Goal: Transaction & Acquisition: Download file/media

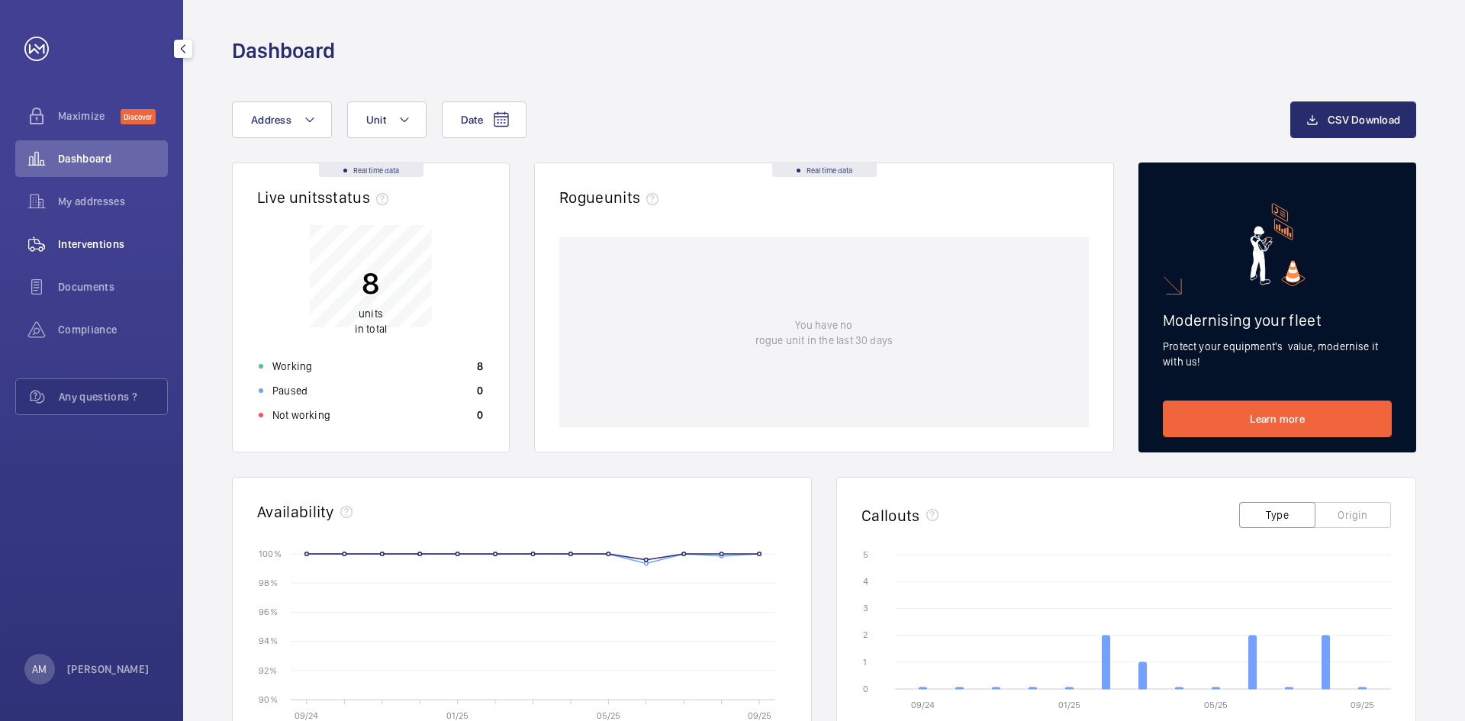
click at [68, 238] on span "Interventions" at bounding box center [113, 244] width 110 height 15
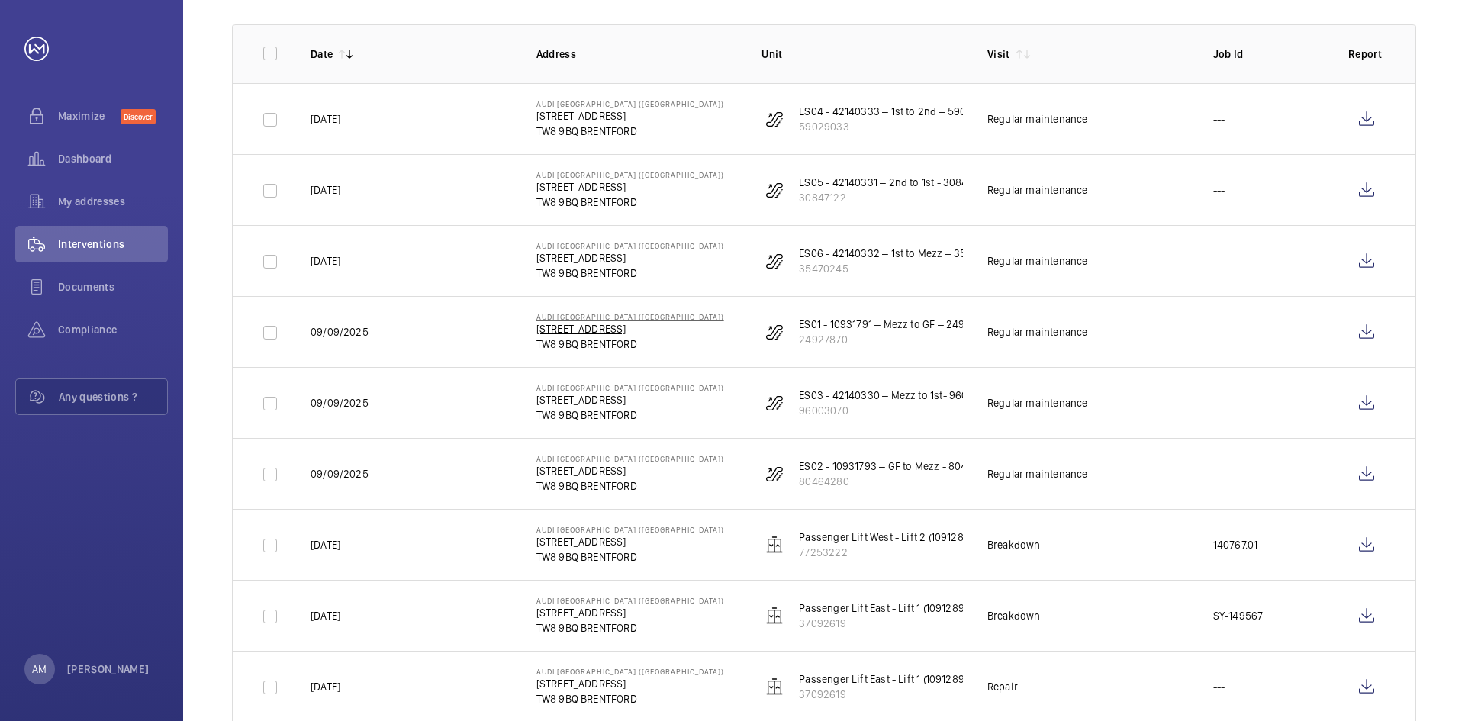
scroll to position [229, 0]
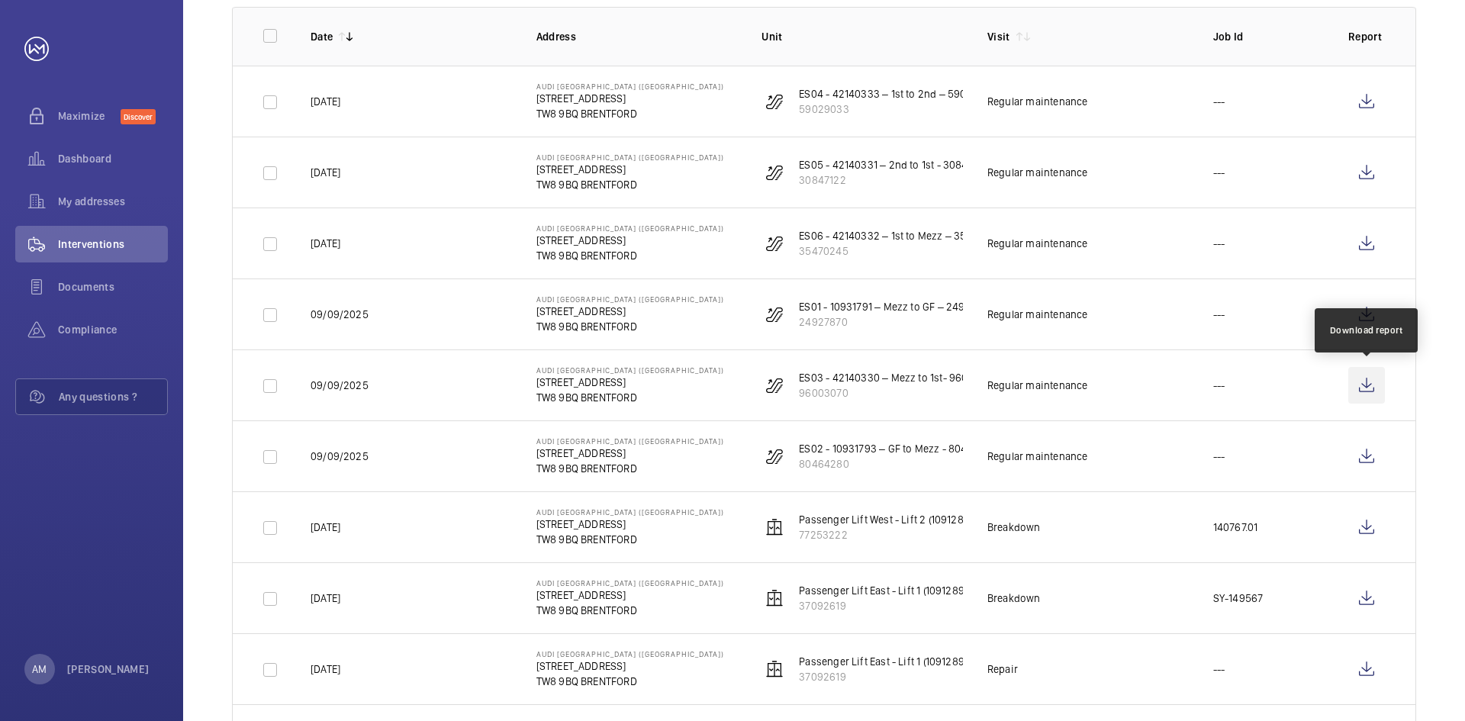
click at [1369, 385] on wm-front-icon-button at bounding box center [1366, 385] width 37 height 37
